Goal: Transaction & Acquisition: Purchase product/service

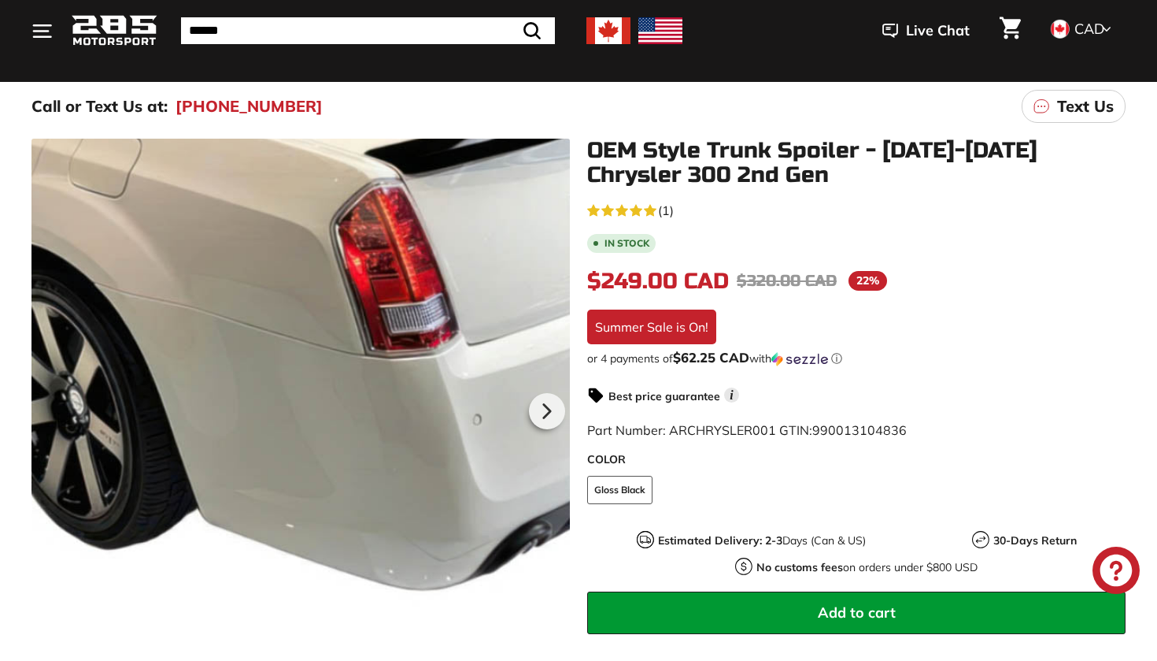
scroll to position [177, 0]
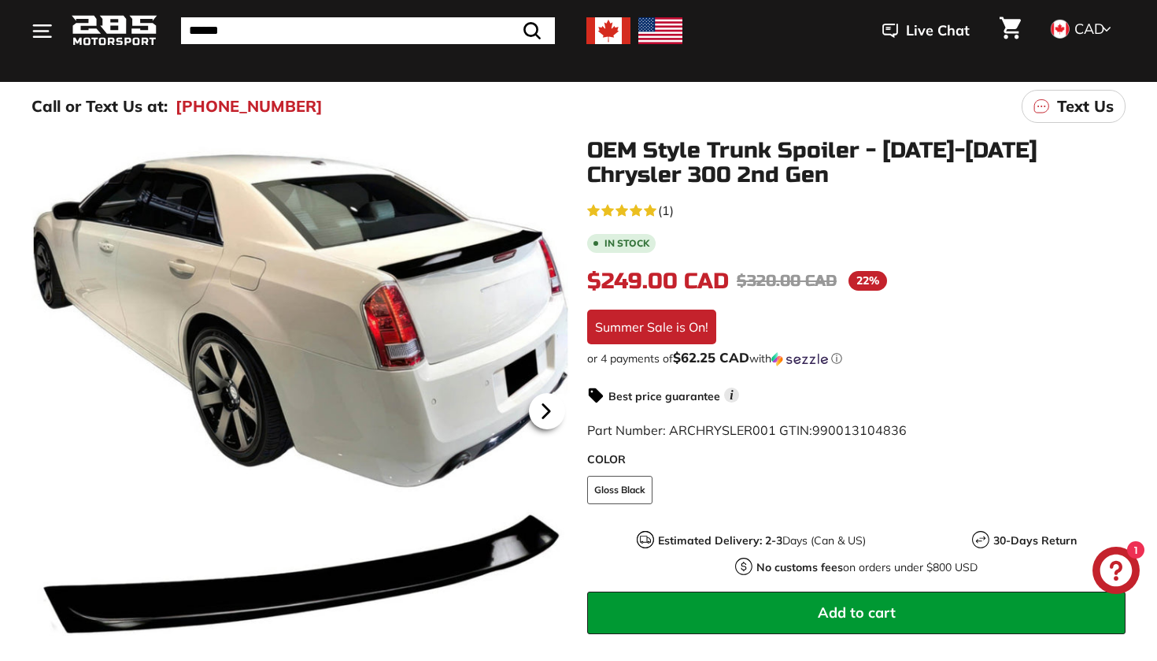
click at [550, 408] on icon at bounding box center [546, 411] width 36 height 36
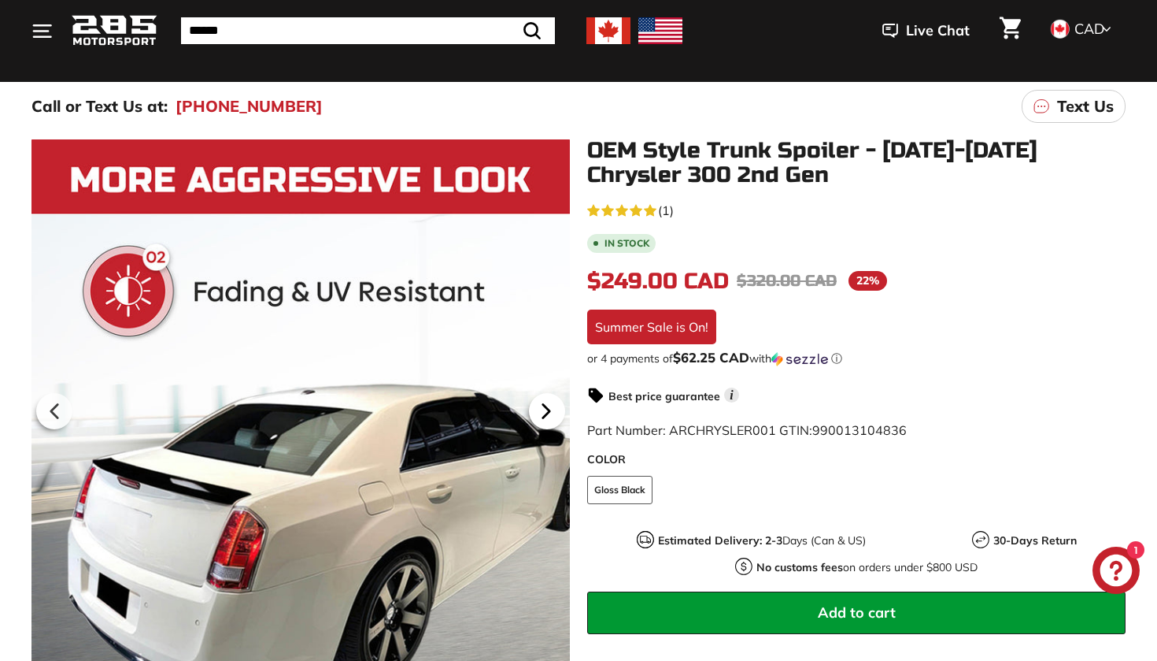
click at [550, 408] on icon at bounding box center [546, 411] width 36 height 36
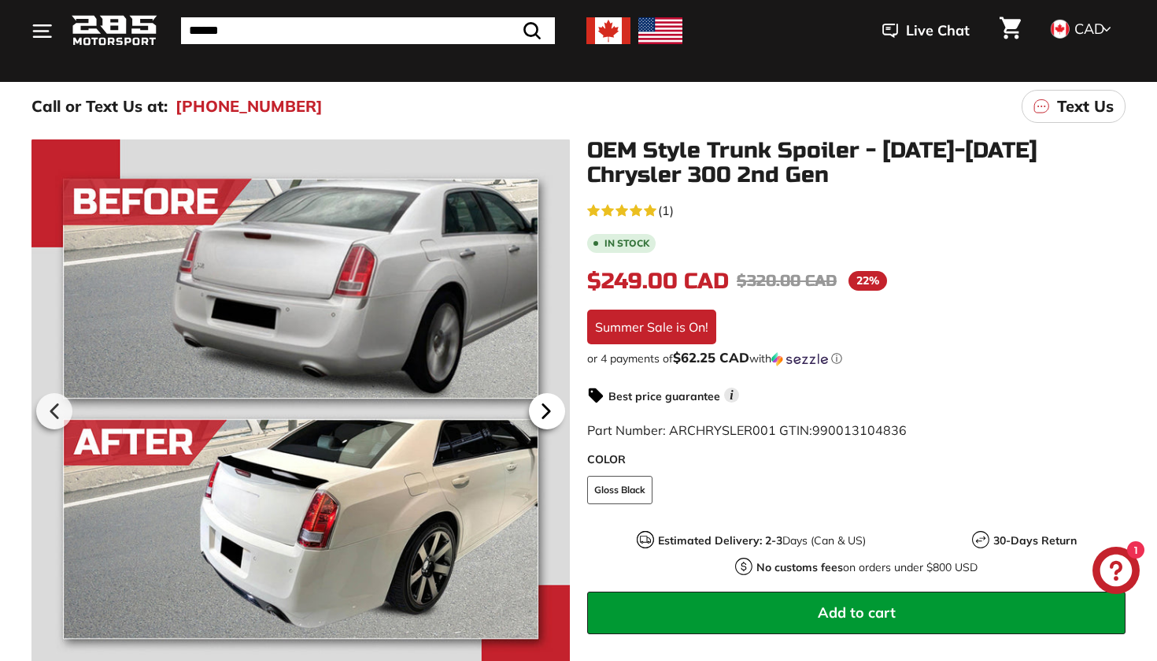
click at [550, 408] on icon at bounding box center [546, 411] width 36 height 36
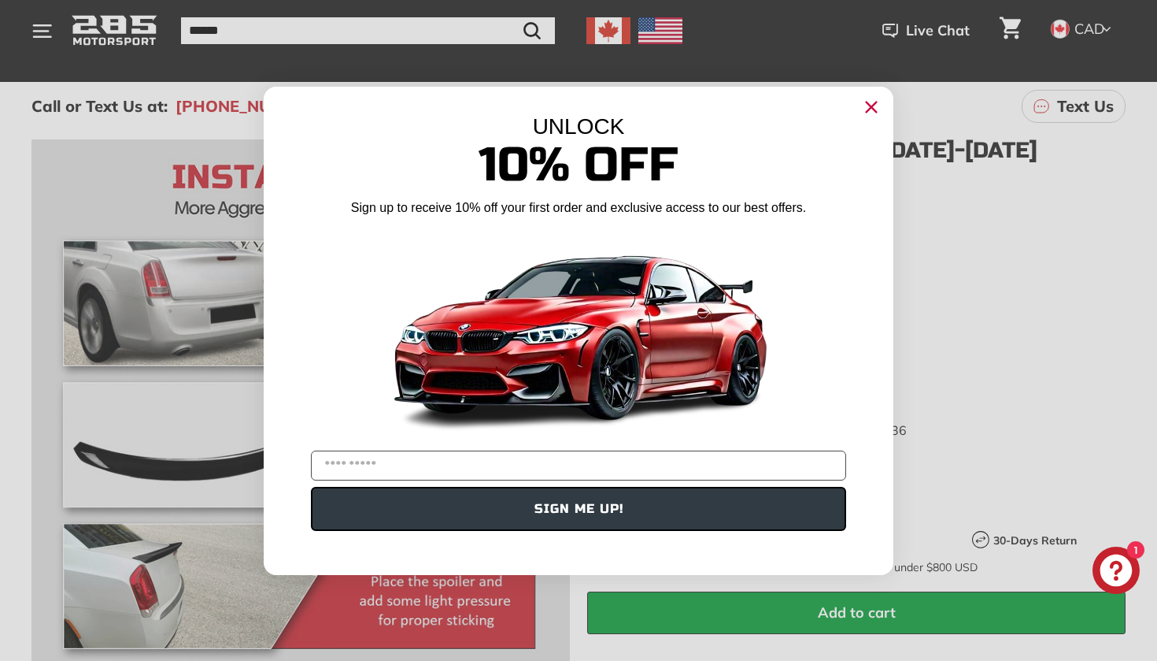
click at [867, 108] on circle "Close dialog" at bounding box center [872, 106] width 24 height 24
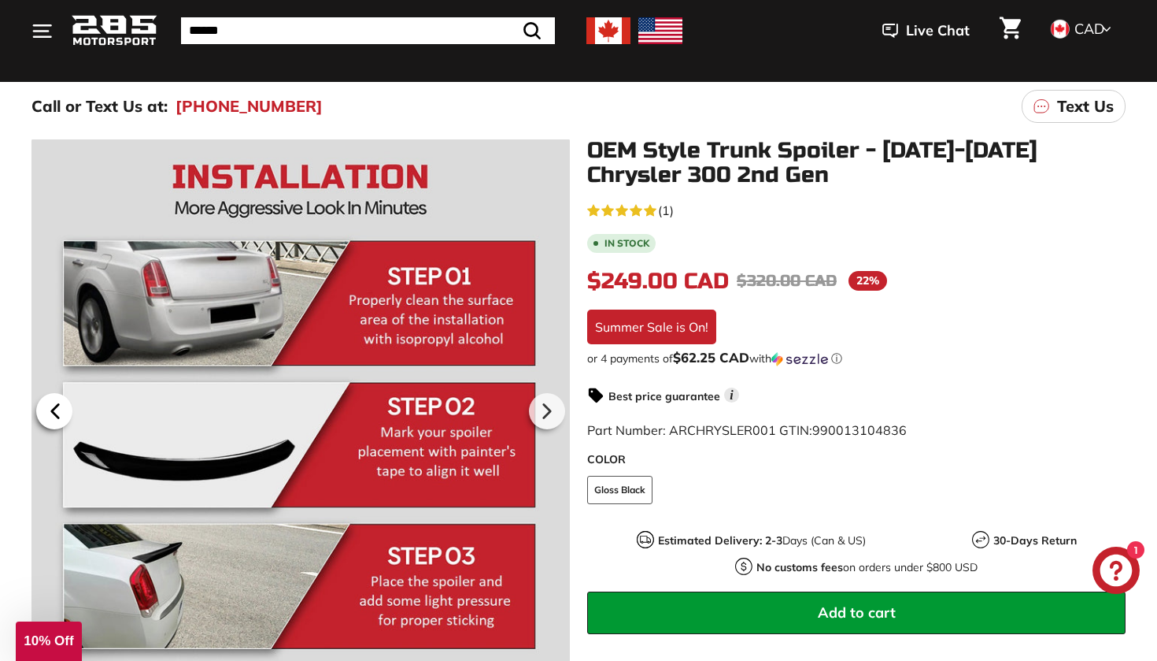
click at [55, 396] on icon at bounding box center [55, 411] width 36 height 36
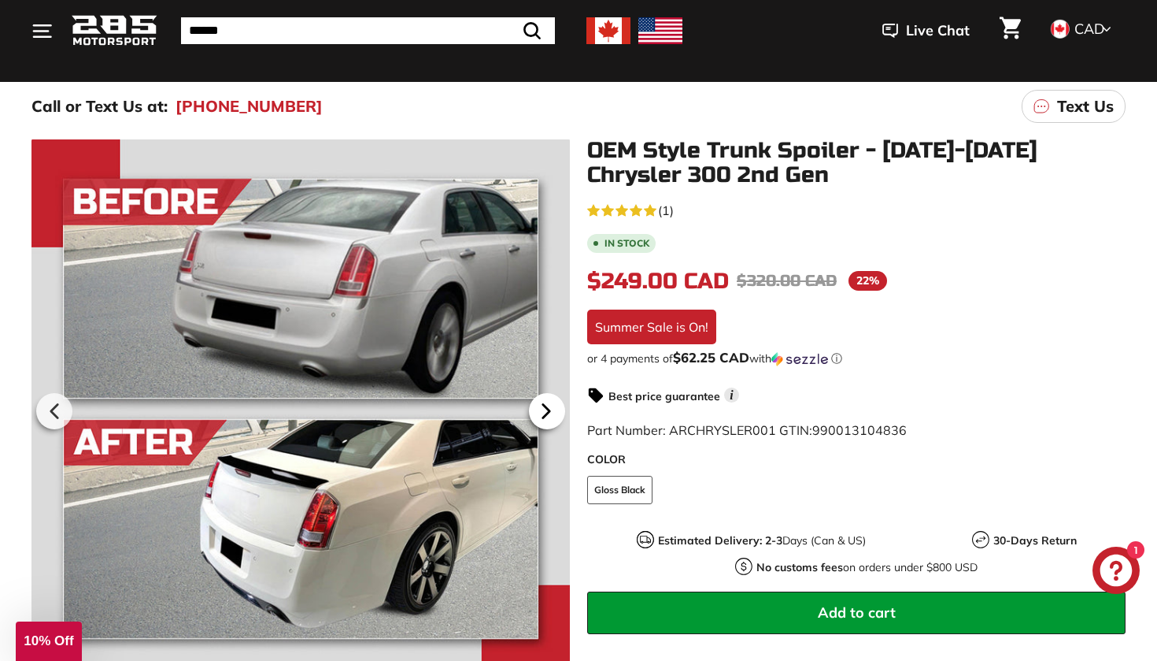
click at [548, 412] on icon at bounding box center [546, 411] width 6 height 13
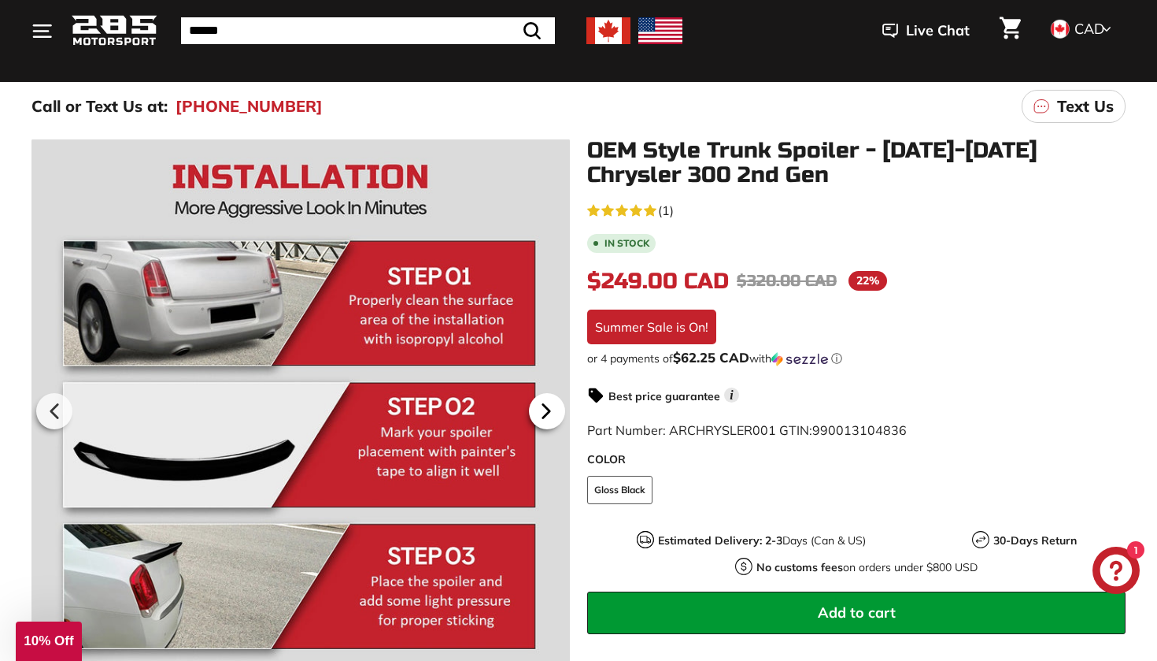
click at [556, 400] on icon at bounding box center [546, 411] width 36 height 36
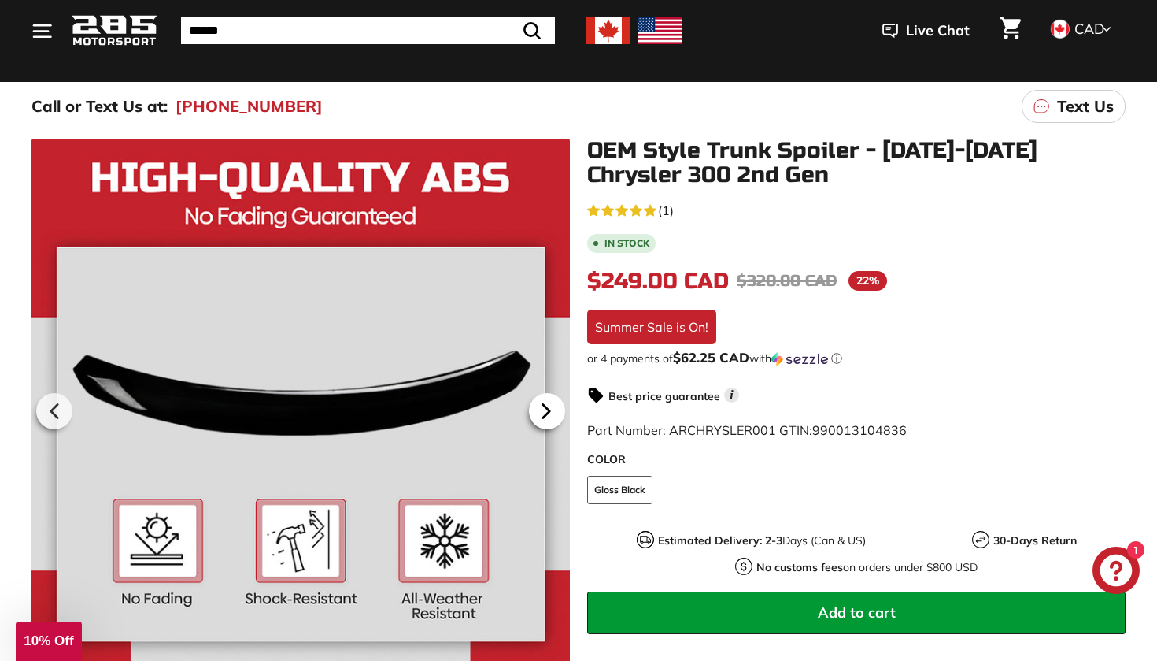
click at [556, 400] on icon at bounding box center [546, 411] width 36 height 36
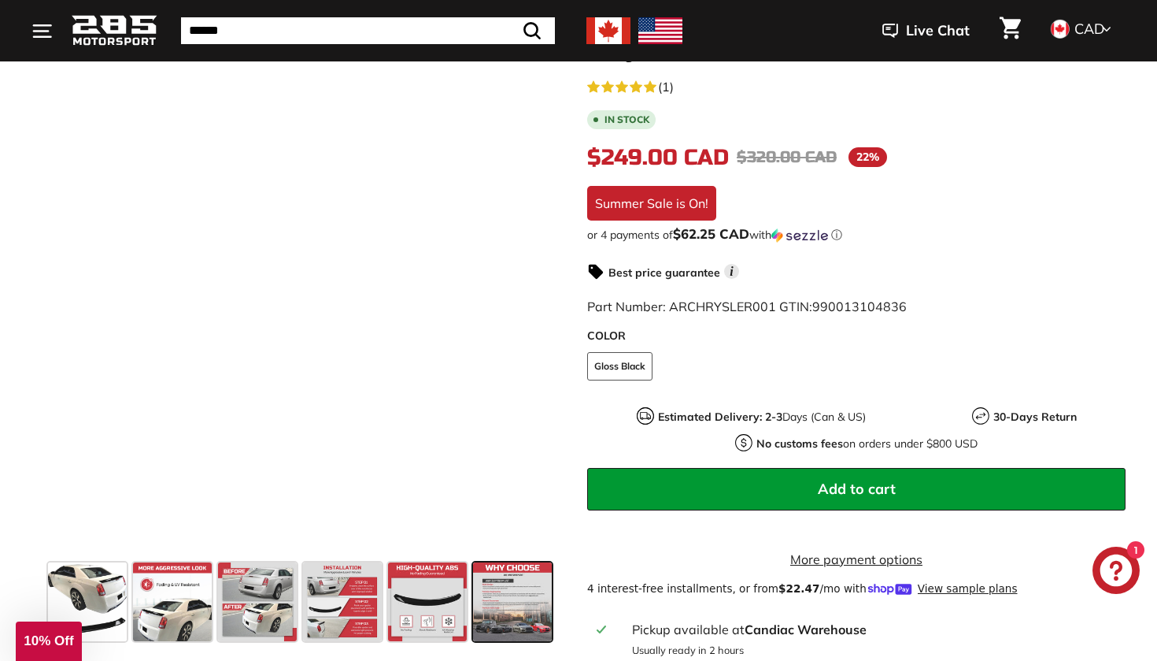
scroll to position [252, 0]
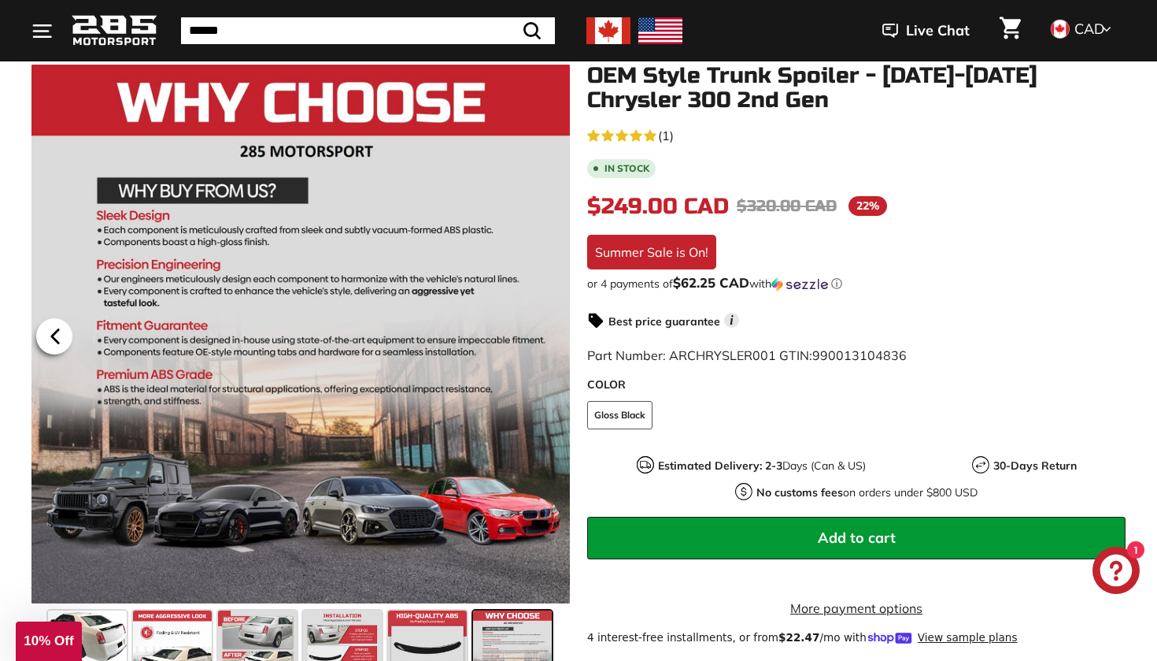
click at [51, 333] on icon at bounding box center [55, 336] width 36 height 36
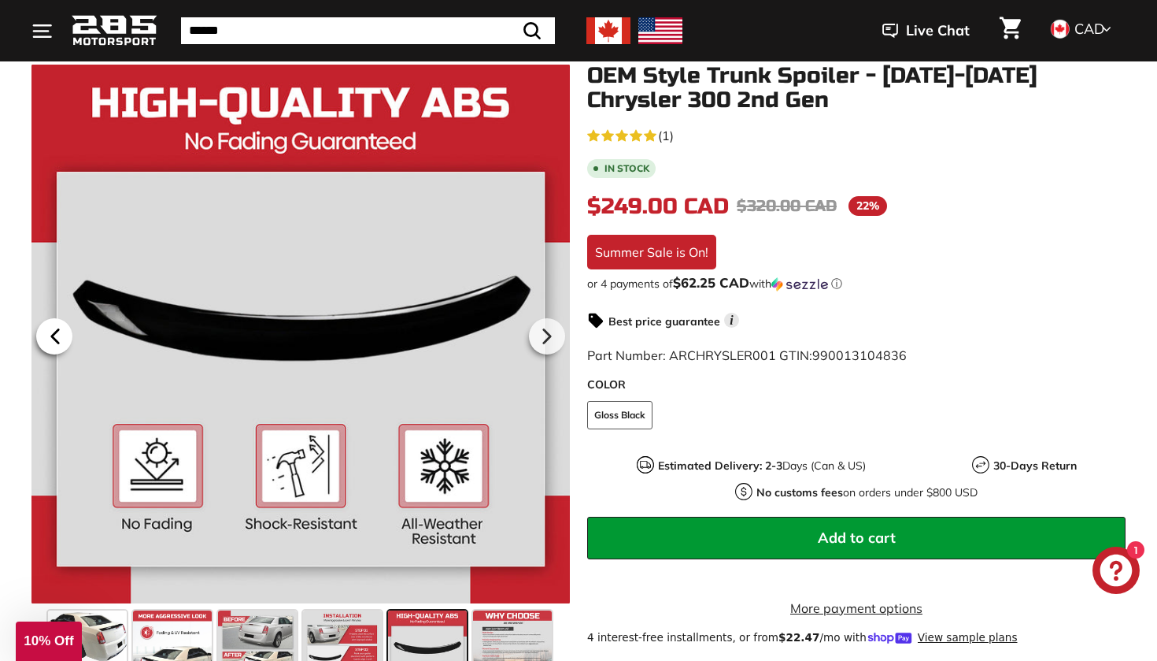
click at [51, 333] on icon at bounding box center [55, 336] width 36 height 36
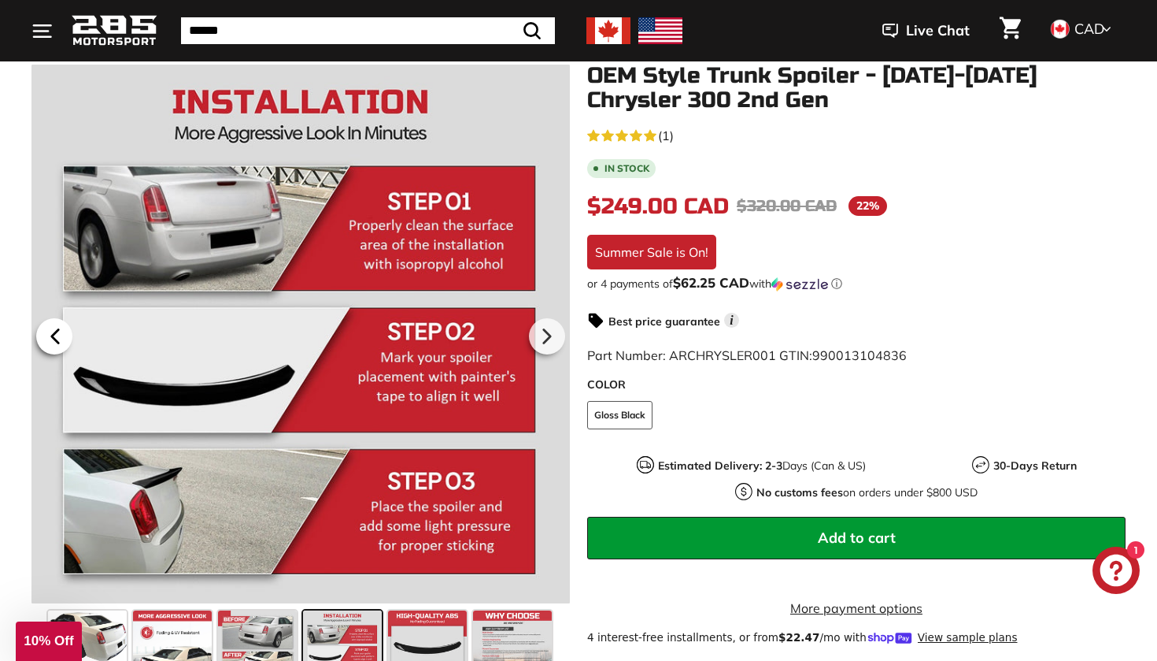
click at [51, 333] on icon at bounding box center [55, 336] width 36 height 36
